Goal: Task Accomplishment & Management: Manage account settings

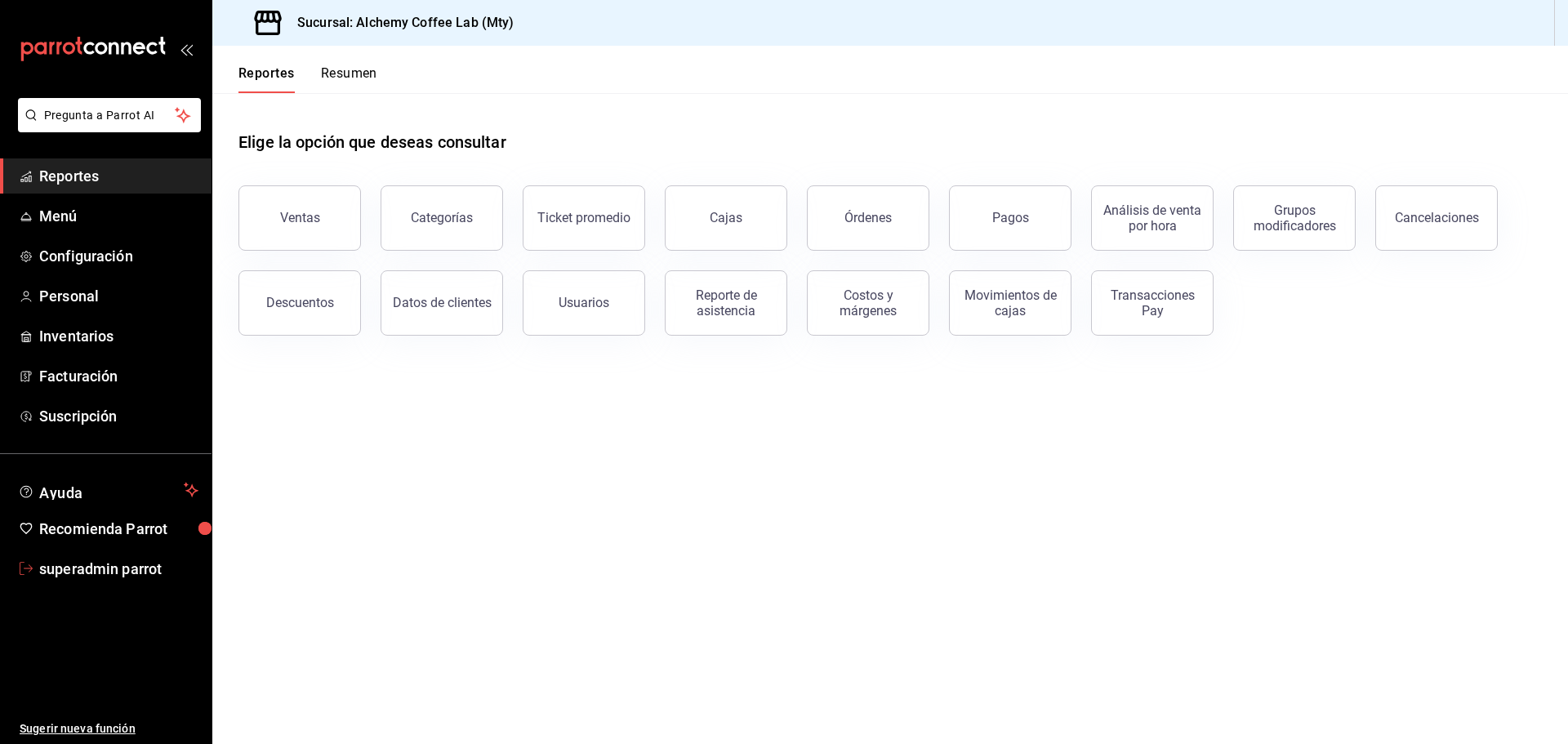
click at [105, 562] on span "superadmin parrot" at bounding box center [119, 568] width 159 height 22
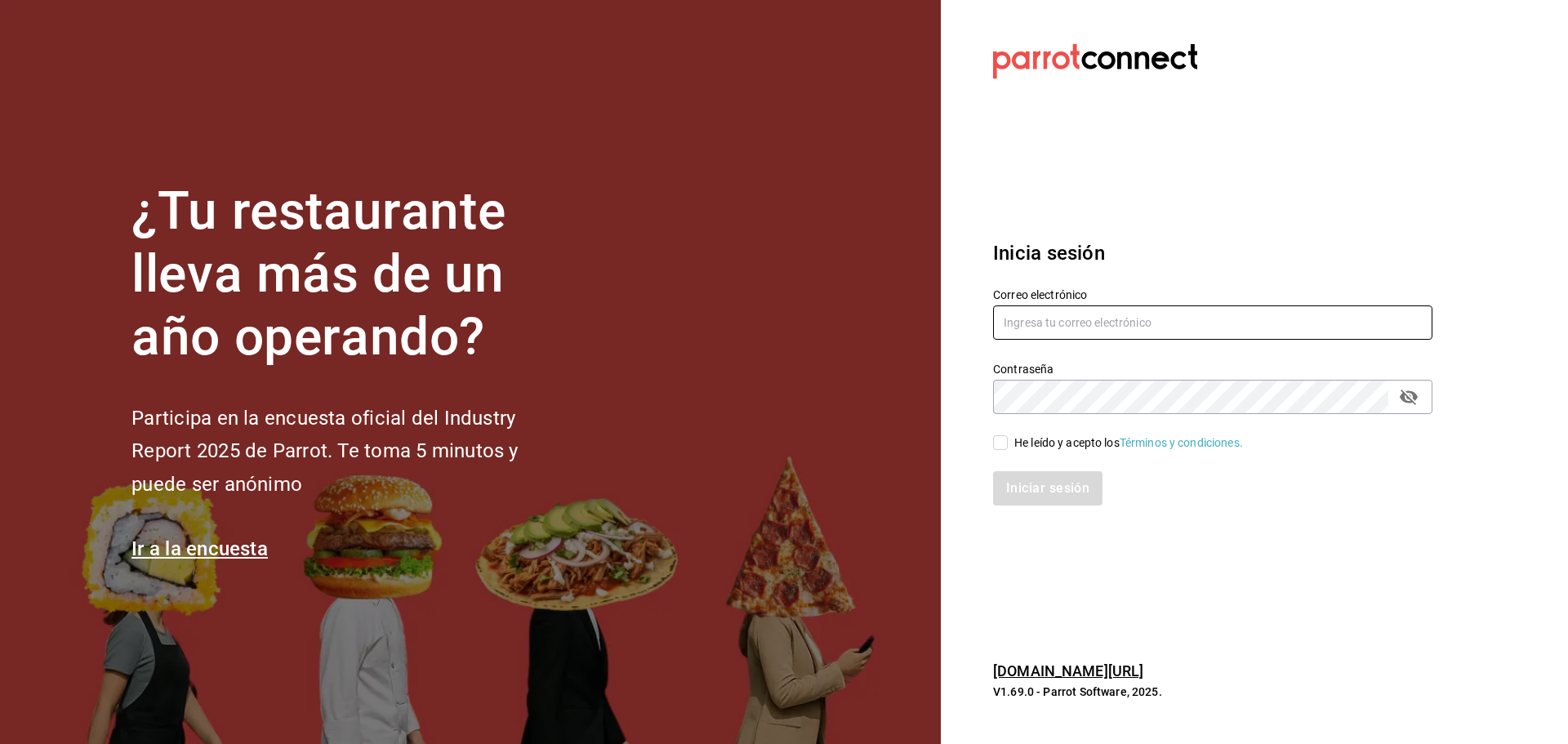
click at [1058, 331] on input "text" at bounding box center [1212, 322] width 439 height 34
paste input "[EMAIL_ADDRESS][DOMAIN_NAME]"
type input "[EMAIL_ADDRESS][DOMAIN_NAME]"
click at [1002, 444] on input "He leído y acepto los Términos y condiciones." at bounding box center [1000, 443] width 14 height 14
checkbox input "true"
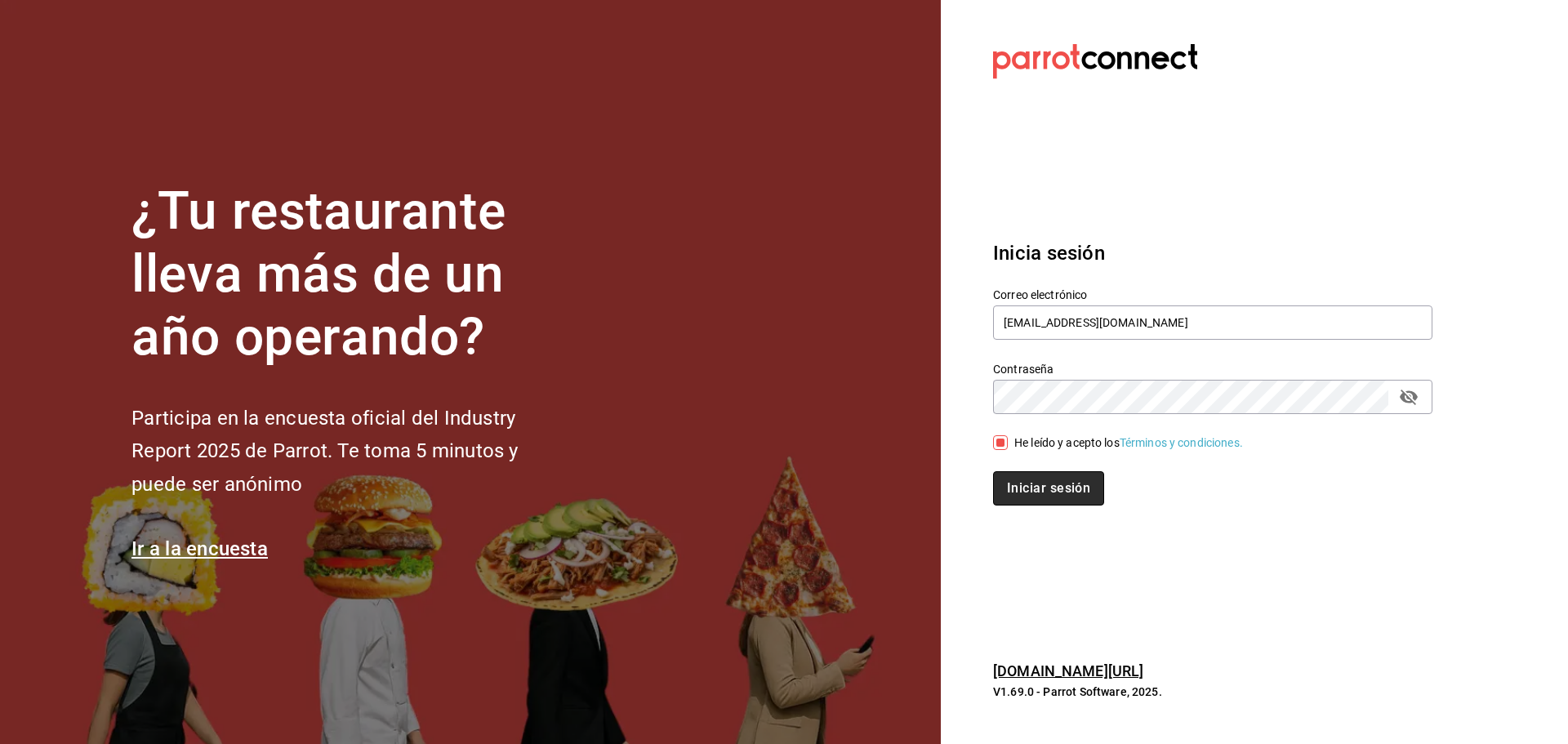
click at [1022, 492] on button "Iniciar sesión" at bounding box center [1048, 488] width 111 height 34
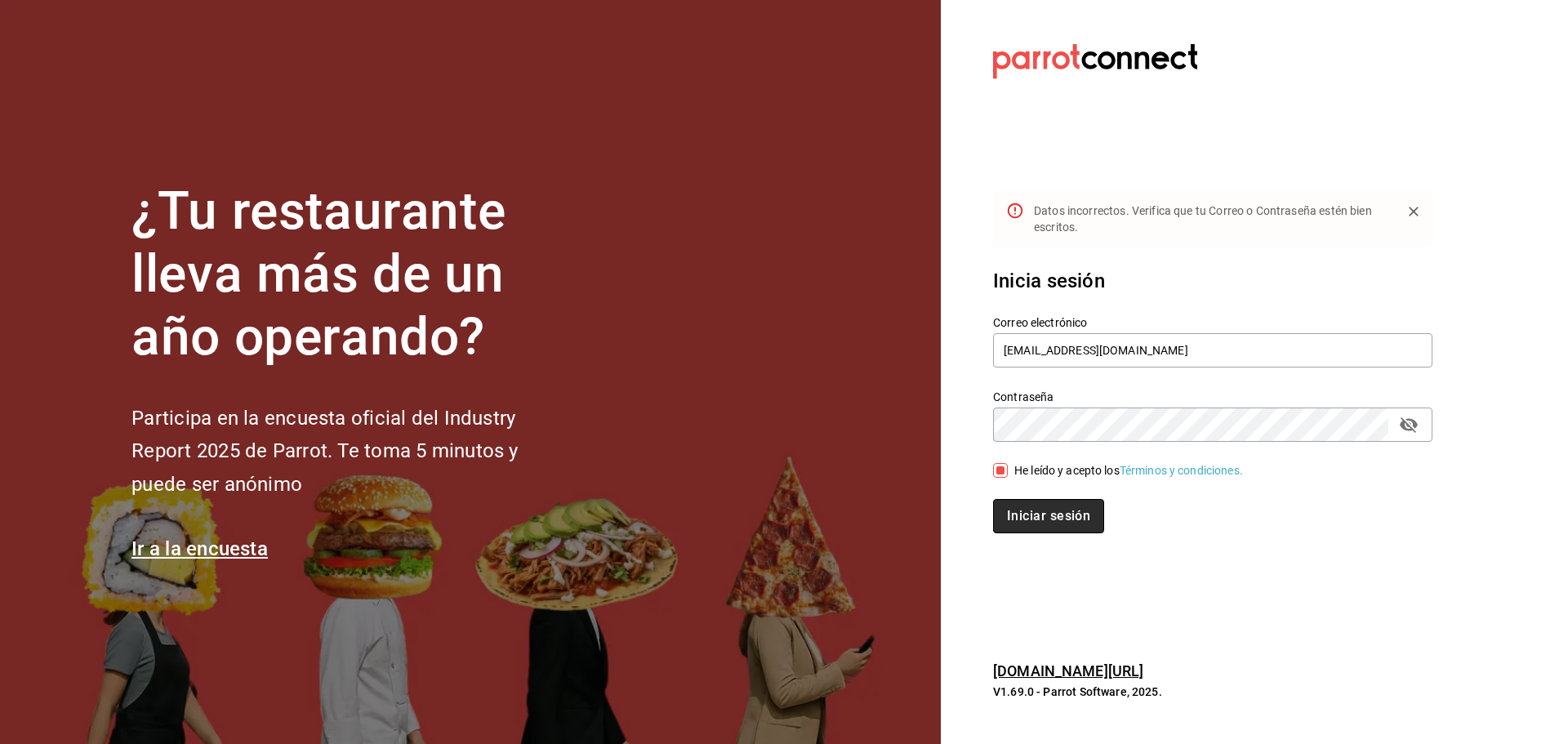
click at [1047, 521] on button "Iniciar sesión" at bounding box center [1048, 516] width 111 height 34
click at [1404, 424] on icon "passwordField" at bounding box center [1409, 424] width 18 height 15
click at [1016, 526] on button "Iniciar sesión" at bounding box center [1048, 516] width 111 height 34
drag, startPoint x: 1305, startPoint y: 350, endPoint x: 877, endPoint y: 385, distance: 429.4
click at [878, 385] on div "¿Tu restaurante lleva más de un año operando? Participa en la encuesta oficial …" at bounding box center [784, 372] width 1568 height 744
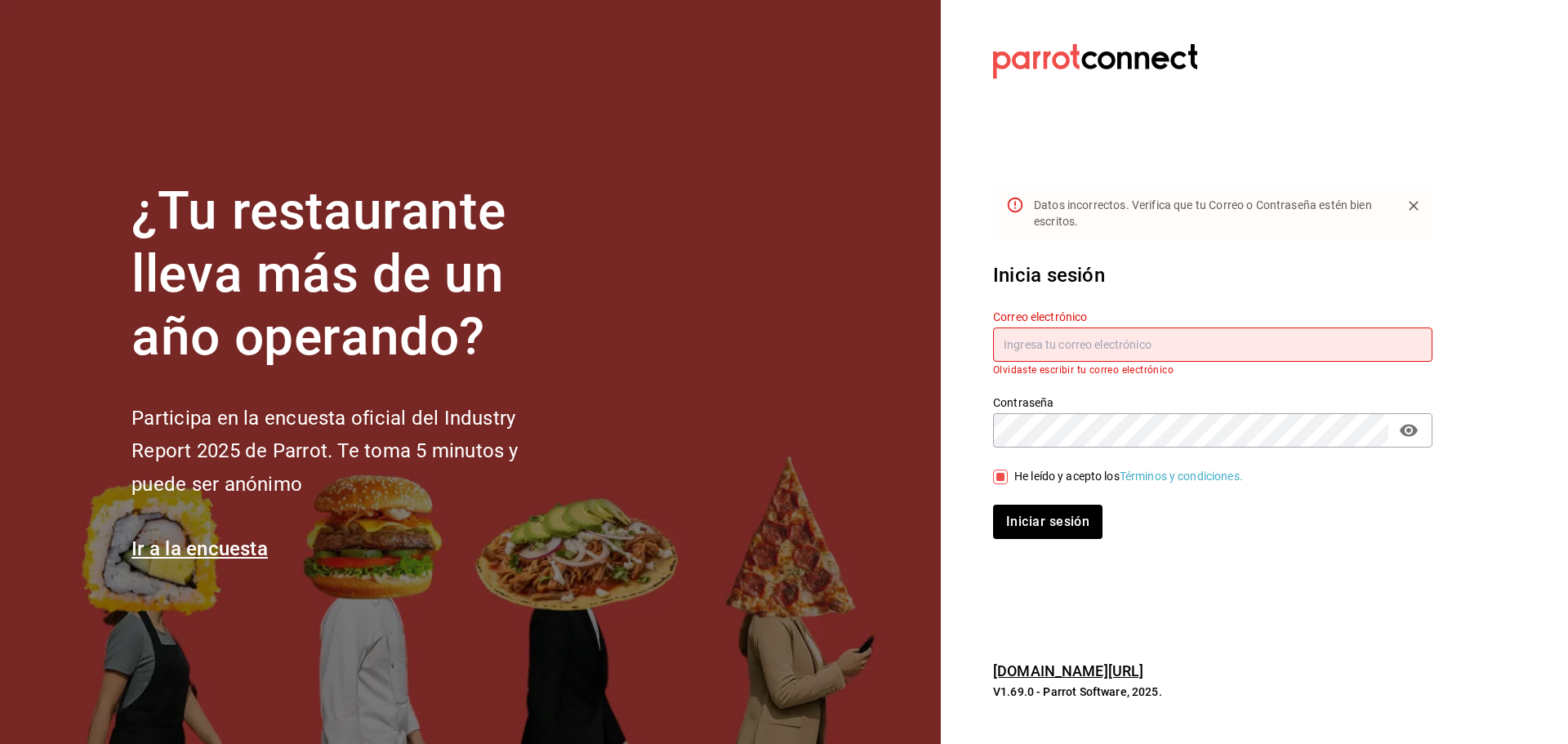
click at [1114, 349] on input "text" at bounding box center [1212, 344] width 439 height 34
paste input "[EMAIL_ADDRESS][DOMAIN_NAME]"
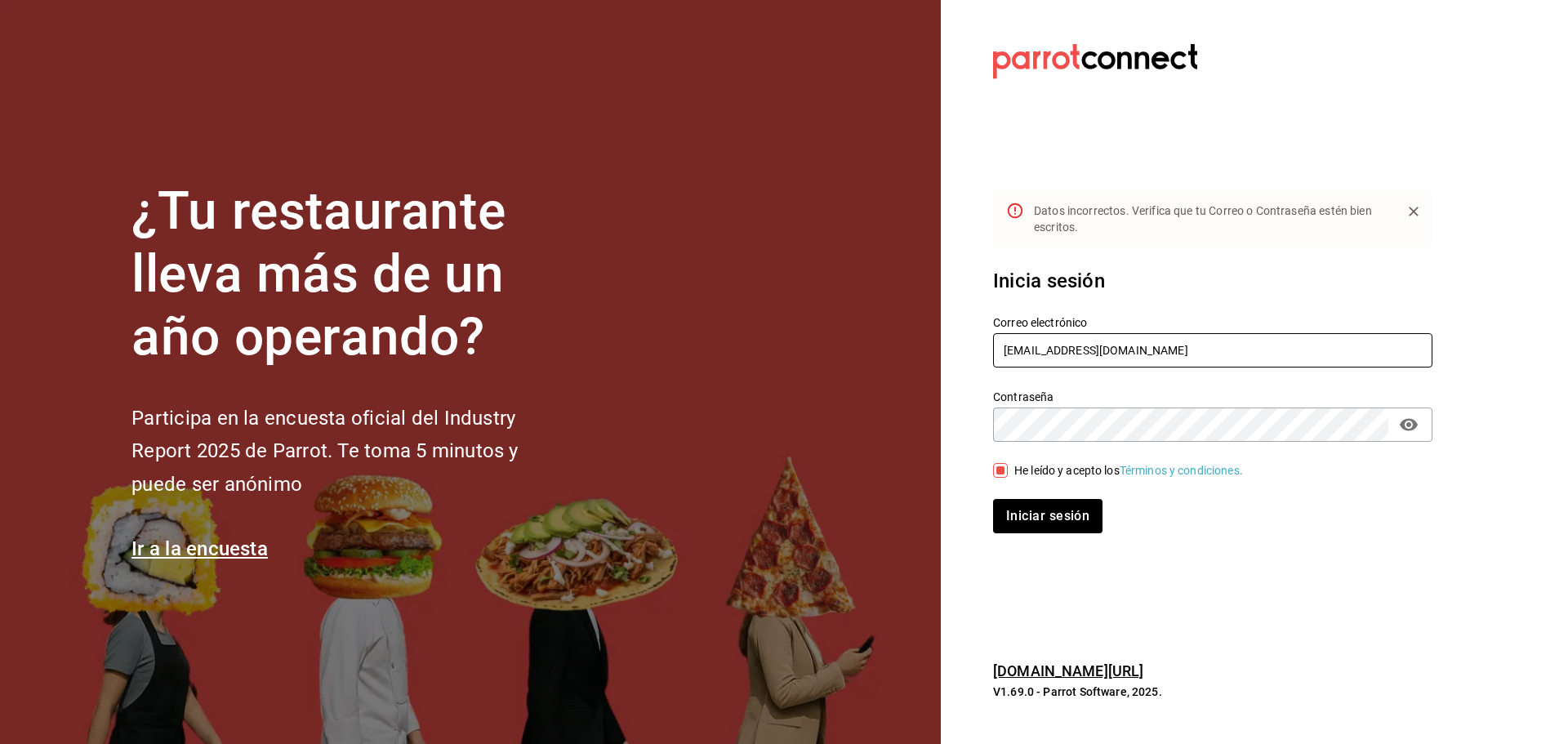
click at [993, 499] on button "Iniciar sesión" at bounding box center [1047, 516] width 109 height 34
drag, startPoint x: 1337, startPoint y: 352, endPoint x: 812, endPoint y: 338, distance: 525.2
click at [812, 338] on div "¿Tu restaurante lleva más de un año operando? Participa en la encuesta oficial …" at bounding box center [784, 372] width 1568 height 744
paste input "beachfronthotelb"
type input "[EMAIL_ADDRESS][DOMAIN_NAME]"
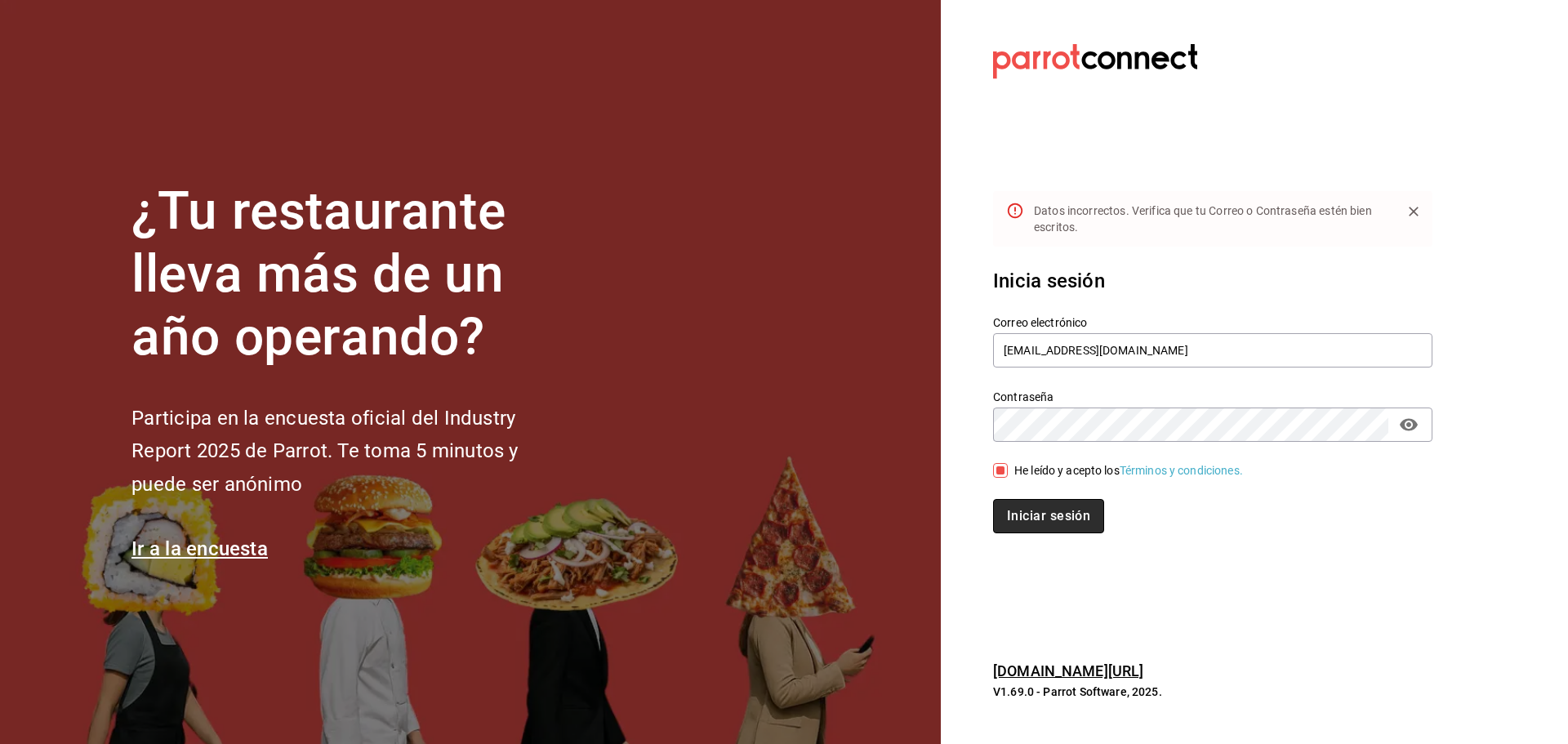
click at [1041, 514] on button "Iniciar sesión" at bounding box center [1048, 516] width 111 height 34
click at [1047, 517] on button "Iniciar sesión" at bounding box center [1048, 516] width 111 height 34
drag, startPoint x: 1203, startPoint y: 348, endPoint x: 931, endPoint y: 351, distance: 272.0
click at [931, 351] on div "¿Tu restaurante lleva más de un año operando? Participa en la encuesta oficial …" at bounding box center [784, 372] width 1568 height 744
click at [1025, 516] on button "Iniciar sesión" at bounding box center [1048, 516] width 111 height 34
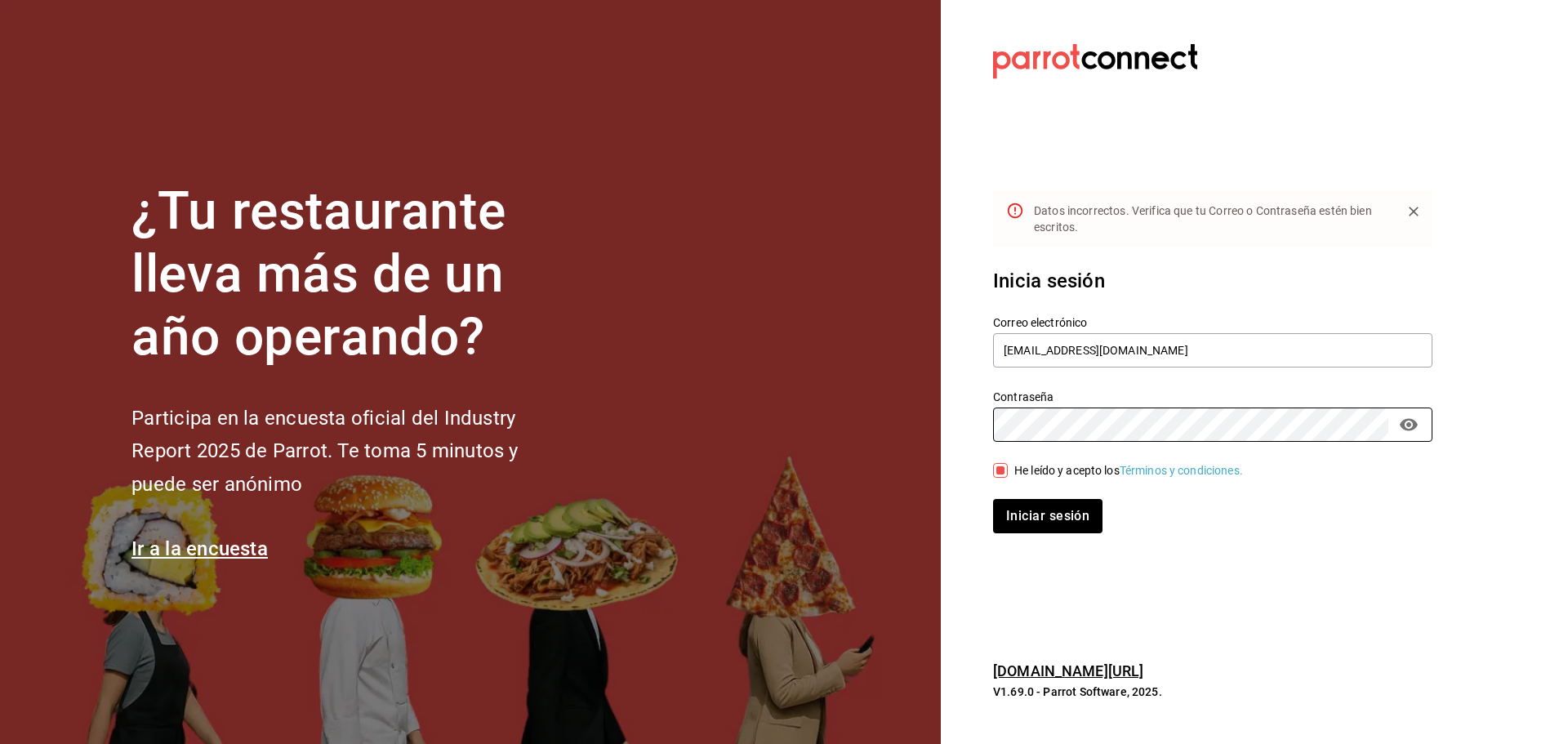
click at [864, 435] on div "¿Tu restaurante lleva más de un año operando? Participa en la encuesta oficial …" at bounding box center [784, 372] width 1568 height 744
click at [1032, 514] on button "Iniciar sesión" at bounding box center [1048, 516] width 111 height 34
drag, startPoint x: 1209, startPoint y: 340, endPoint x: 884, endPoint y: 328, distance: 325.2
click at [884, 328] on div "¿Tu restaurante lleva más de un año operando? Participa en la encuesta oficial …" at bounding box center [784, 372] width 1568 height 744
click at [1017, 519] on button "Iniciar sesión" at bounding box center [1048, 516] width 111 height 34
